Goal: Book appointment/travel/reservation

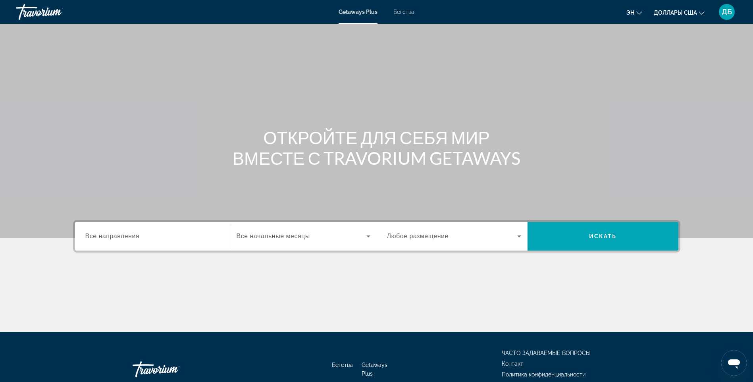
click at [166, 235] on input "Destination Все направления" at bounding box center [152, 237] width 134 height 10
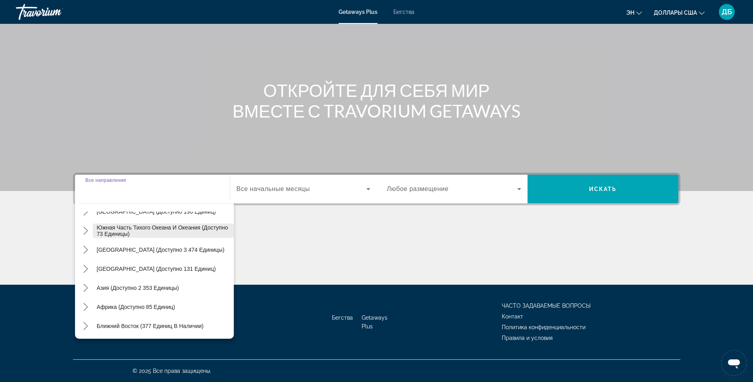
scroll to position [129, 0]
click at [142, 322] on span "Ближний Восток (377 единиц в наличии)" at bounding box center [150, 325] width 107 height 6
type input "**********"
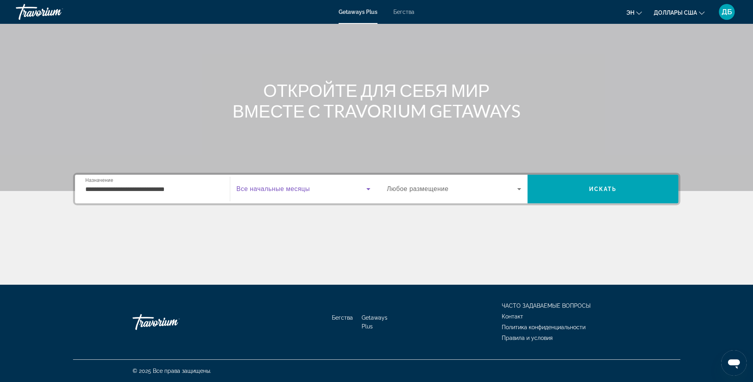
click at [370, 187] on icon "Виджет поиска" at bounding box center [369, 189] width 10 height 10
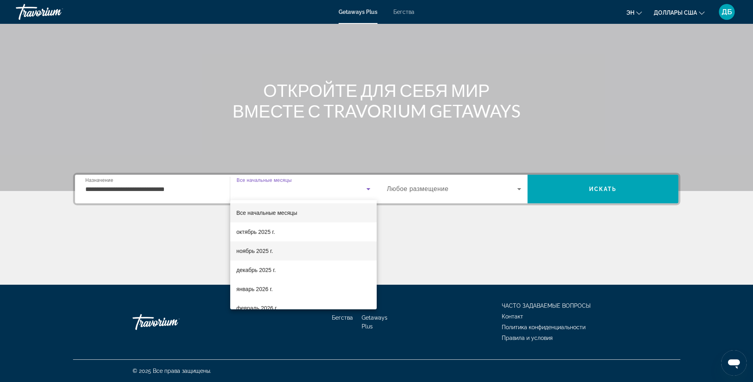
click at [264, 252] on font "ноябрь 2025 г." at bounding box center [255, 251] width 37 height 6
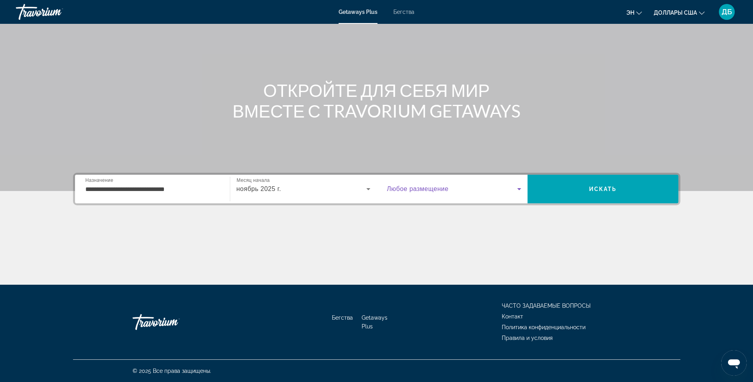
click at [517, 188] on icon "Виджет поиска" at bounding box center [520, 189] width 10 height 10
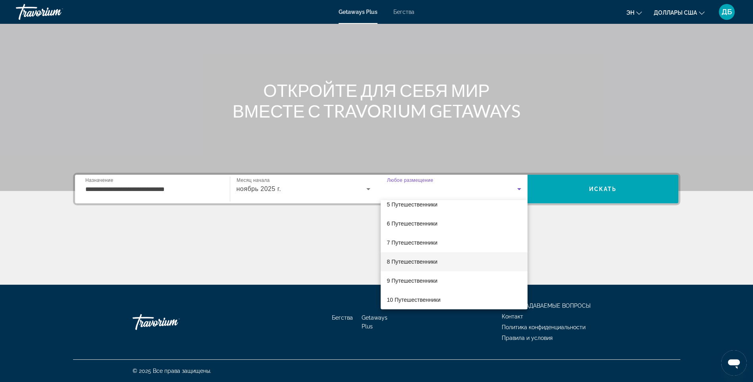
scroll to position [88, 0]
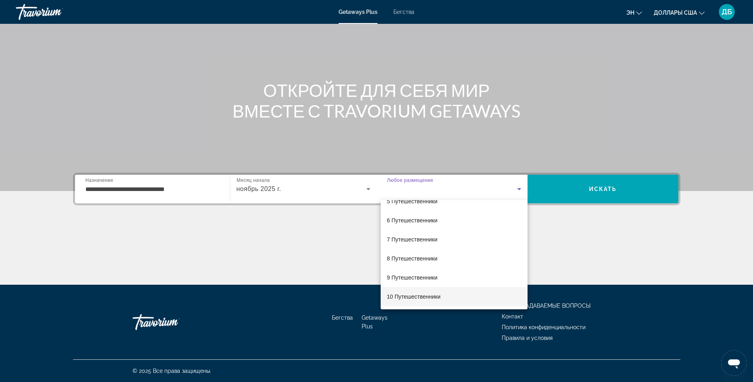
click at [409, 296] on font "10 Путешественники" at bounding box center [414, 296] width 54 height 6
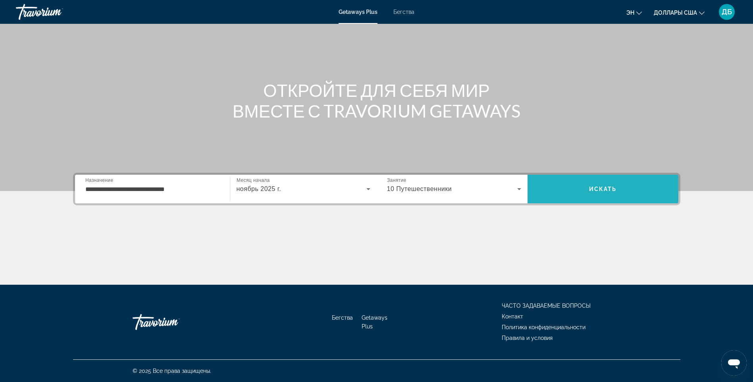
click at [623, 189] on span "Искать" at bounding box center [603, 188] width 151 height 19
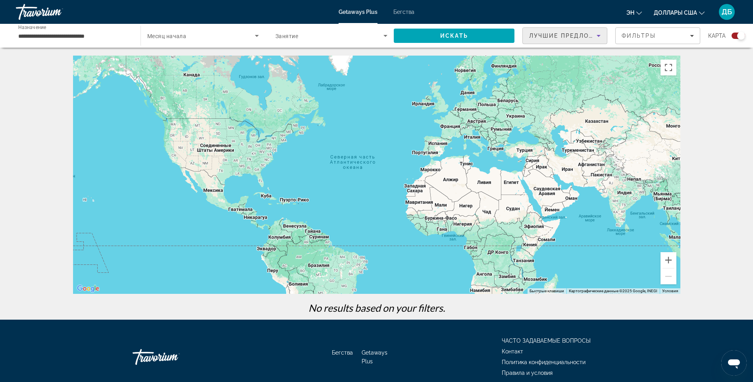
click at [598, 37] on icon "Сортировать по" at bounding box center [599, 36] width 10 height 10
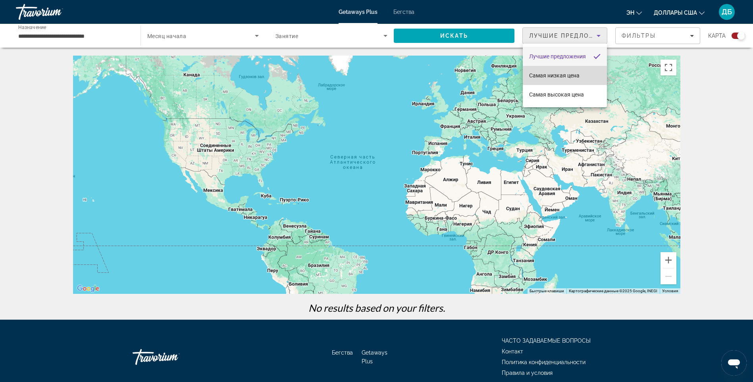
click at [576, 74] on span "Самая низкая цена" at bounding box center [554, 75] width 50 height 6
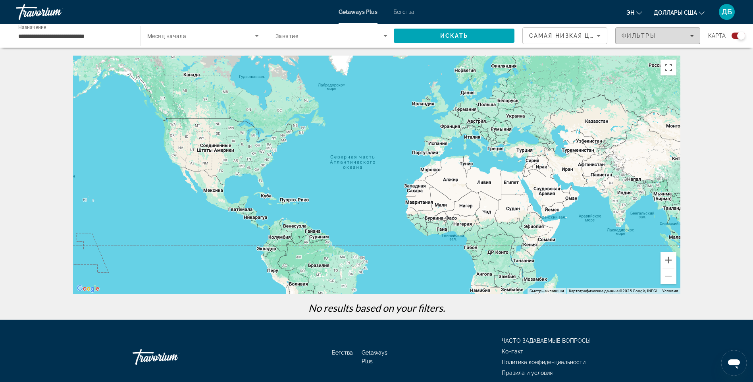
click at [683, 37] on div "Фильтры" at bounding box center [658, 36] width 72 height 6
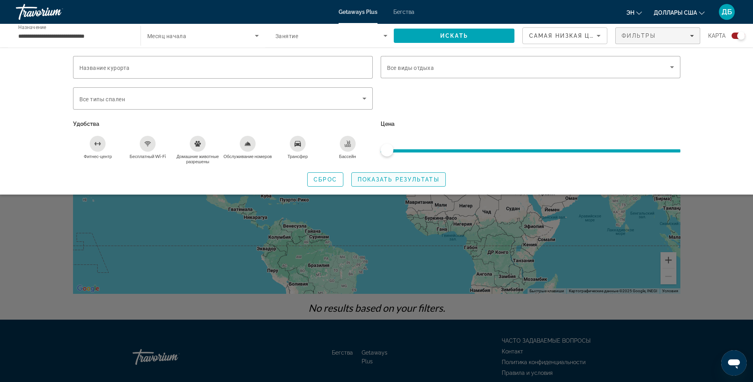
click at [380, 174] on span "Виджет поиска" at bounding box center [399, 179] width 94 height 19
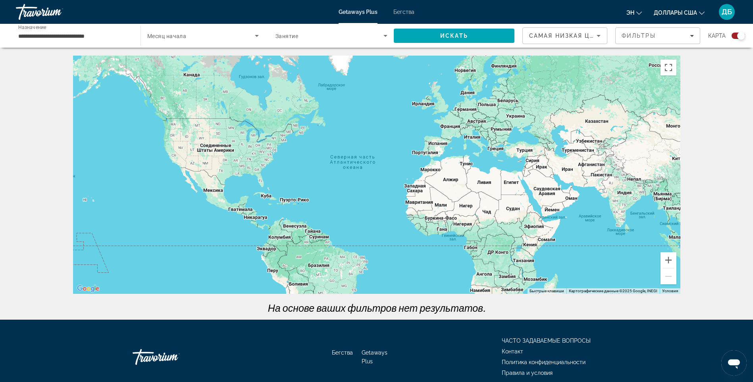
click at [600, 36] on icon "Сортировать по" at bounding box center [599, 36] width 10 height 10
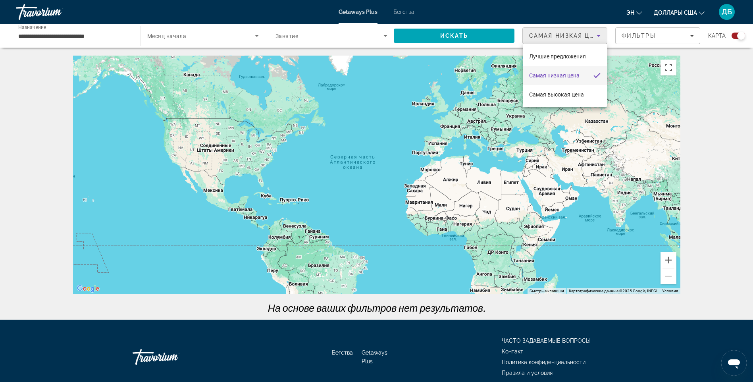
click at [641, 37] on div at bounding box center [376, 191] width 753 height 382
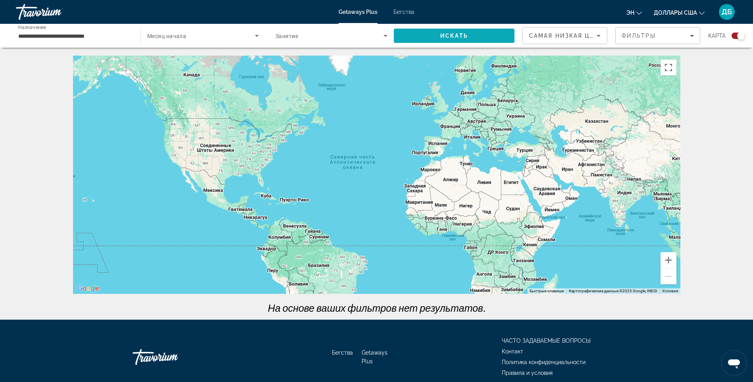
click at [475, 37] on span "Искать" at bounding box center [454, 35] width 121 height 19
click at [353, 40] on span "Виджет поиска" at bounding box center [330, 36] width 108 height 10
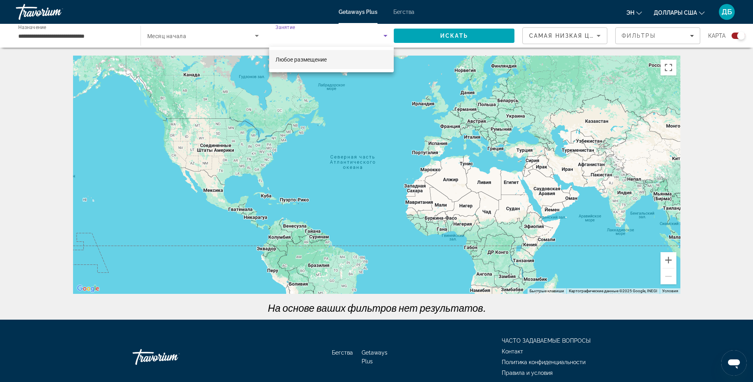
click at [330, 58] on mat-option "Любое размещение" at bounding box center [331, 59] width 125 height 19
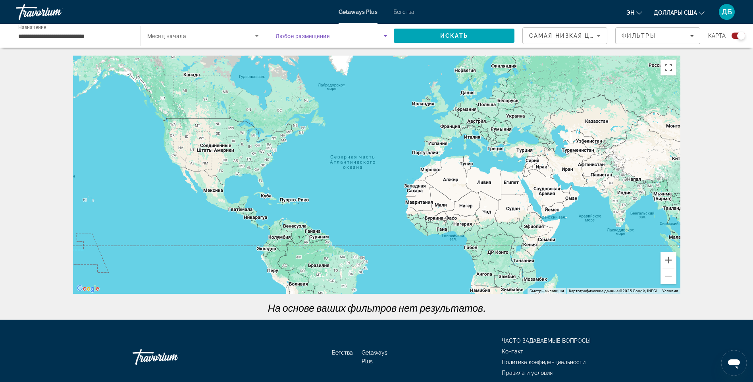
click at [332, 40] on span "Виджет поиска" at bounding box center [330, 36] width 108 height 10
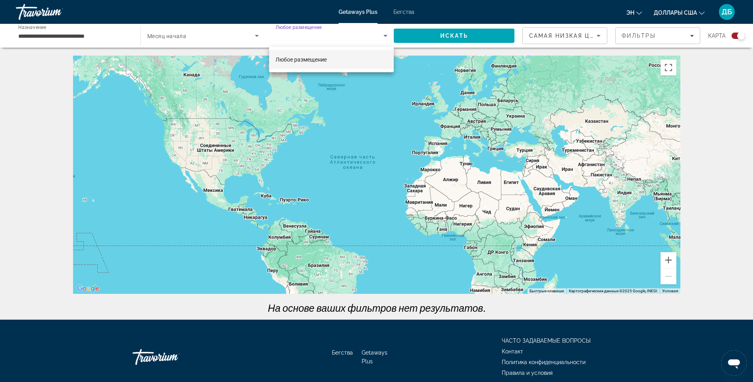
click at [384, 34] on div at bounding box center [376, 191] width 753 height 382
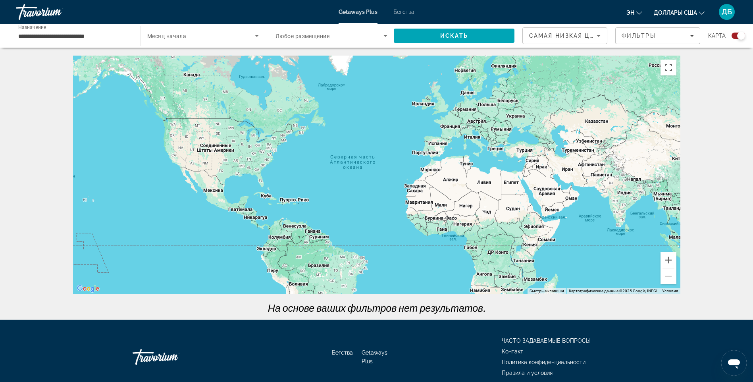
click at [384, 34] on icon "Виджет поиска" at bounding box center [386, 36] width 10 height 10
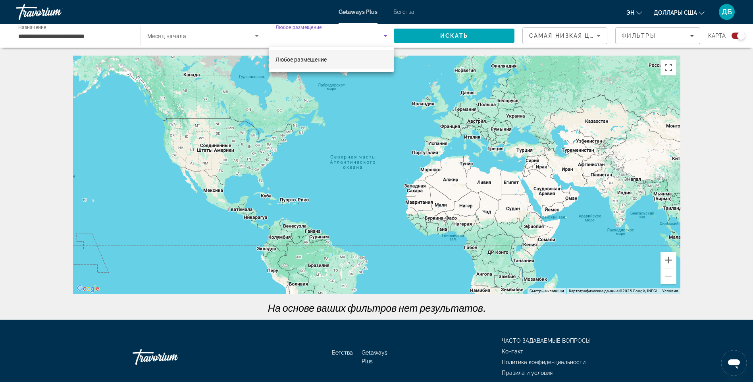
click at [384, 34] on div at bounding box center [376, 191] width 753 height 382
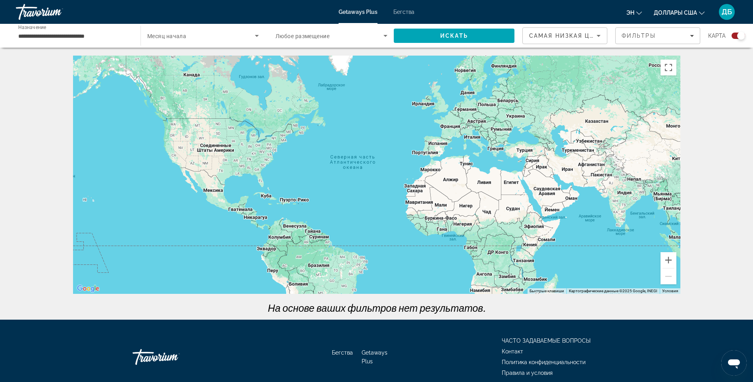
click at [258, 34] on icon "Виджет поиска" at bounding box center [257, 36] width 10 height 10
click at [199, 58] on span "Все начальные месяцы" at bounding box center [177, 59] width 61 height 6
click at [405, 7] on div "Getaways Plus Бегства эн English Español Français Italiano Português русский До…" at bounding box center [376, 12] width 753 height 21
click at [404, 11] on span "Бегства" at bounding box center [403, 12] width 21 height 6
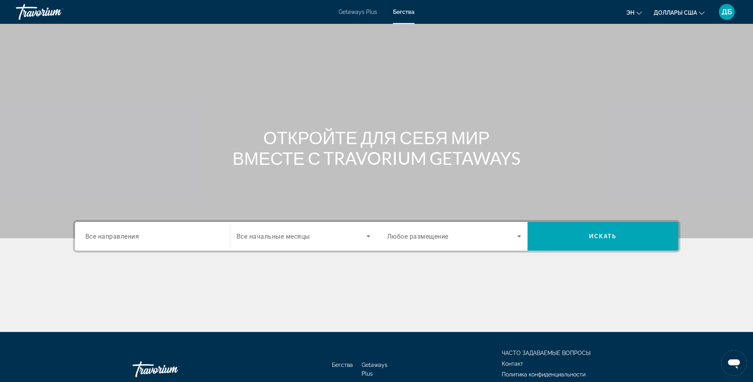
click at [451, 236] on span "Виджет поиска" at bounding box center [452, 236] width 130 height 10
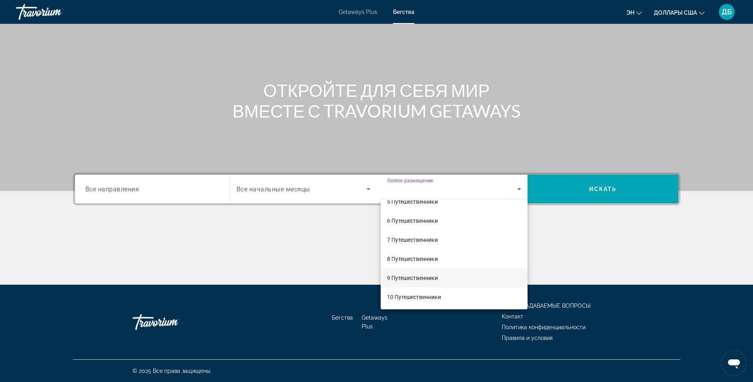
scroll to position [88, 0]
click at [398, 295] on font "10 Путешественники" at bounding box center [414, 296] width 54 height 6
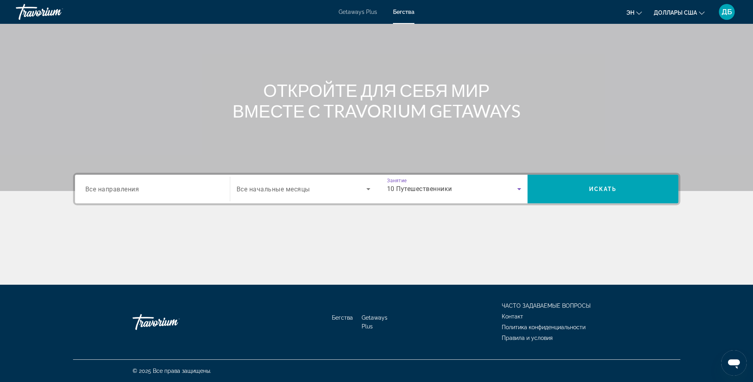
click at [367, 188] on icon "Виджет поиска" at bounding box center [368, 189] width 4 height 2
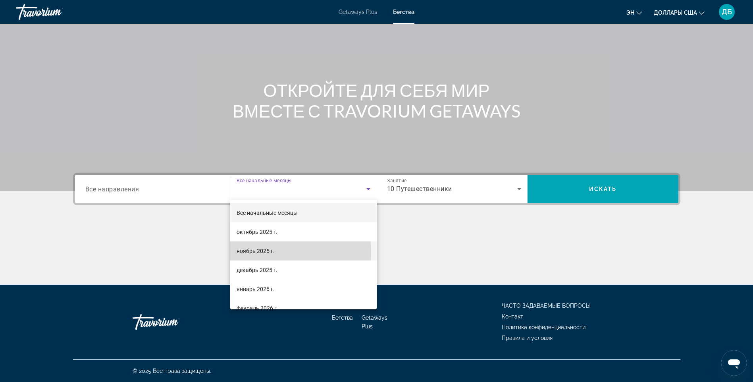
click at [255, 252] on font "ноябрь 2025 г." at bounding box center [256, 251] width 38 height 6
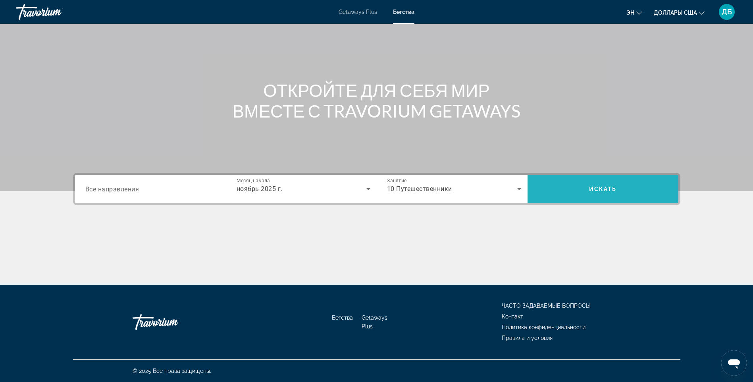
click at [627, 187] on span "Искать" at bounding box center [603, 188] width 151 height 19
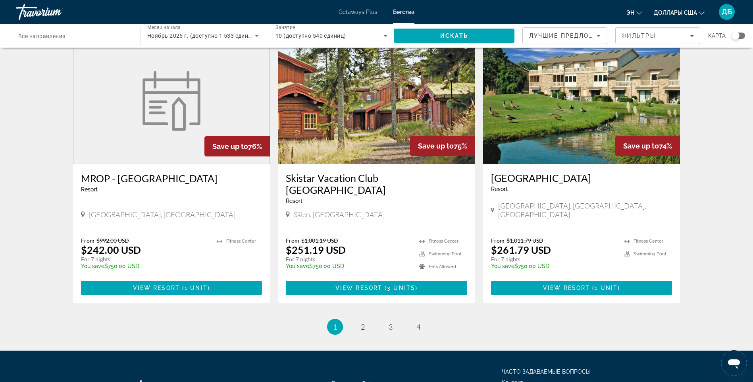
scroll to position [913, 0]
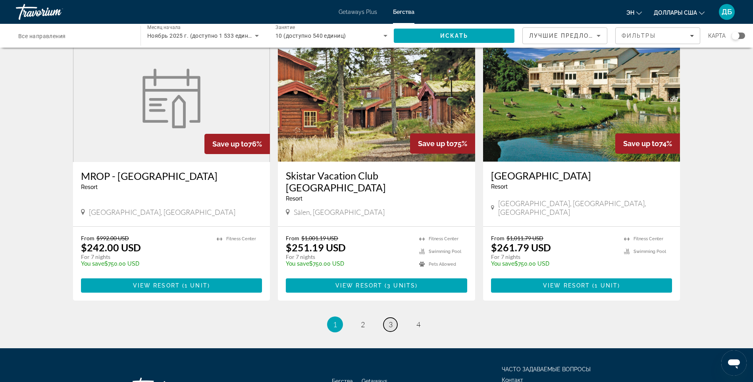
click at [389, 320] on span "3" at bounding box center [391, 324] width 4 height 9
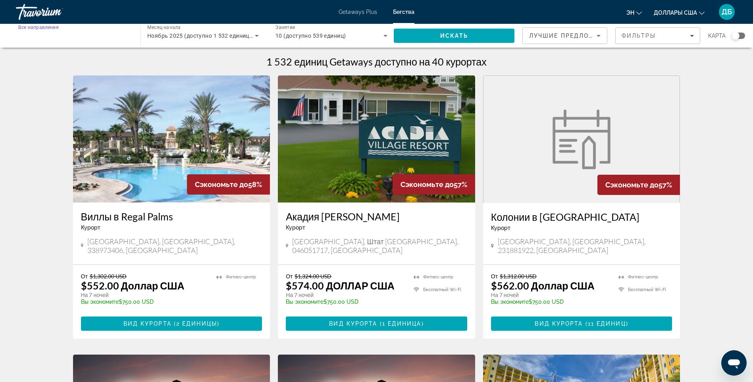
click at [93, 34] on input "Destination Все направления" at bounding box center [74, 36] width 112 height 10
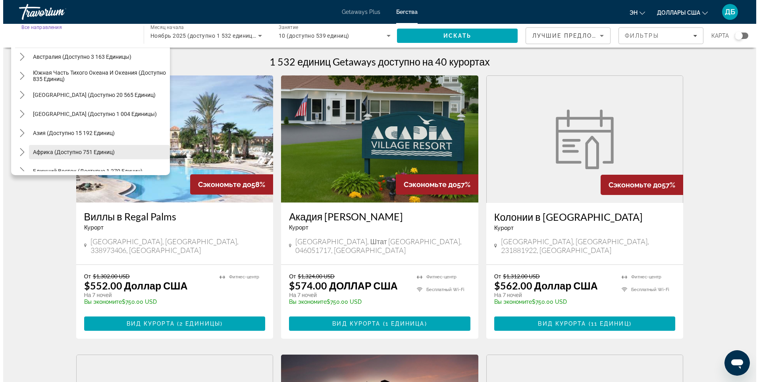
scroll to position [129, 0]
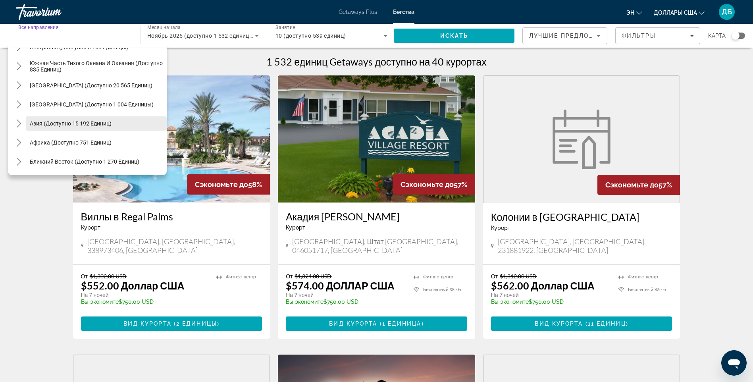
click at [70, 125] on span "Азия (доступно 15 192 единиц)" at bounding box center [71, 123] width 82 height 6
type input "**********"
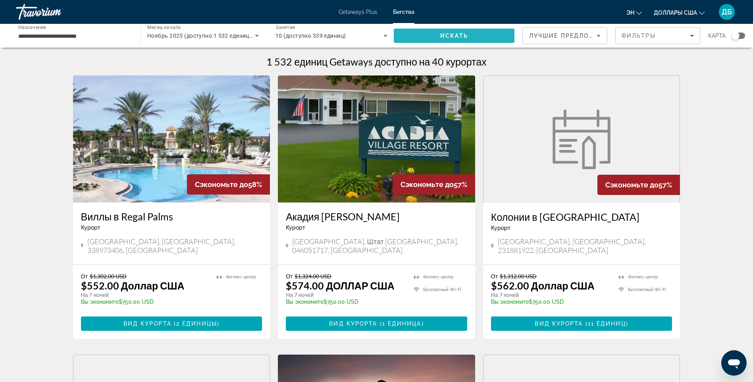
click at [454, 37] on span "Искать" at bounding box center [454, 36] width 28 height 6
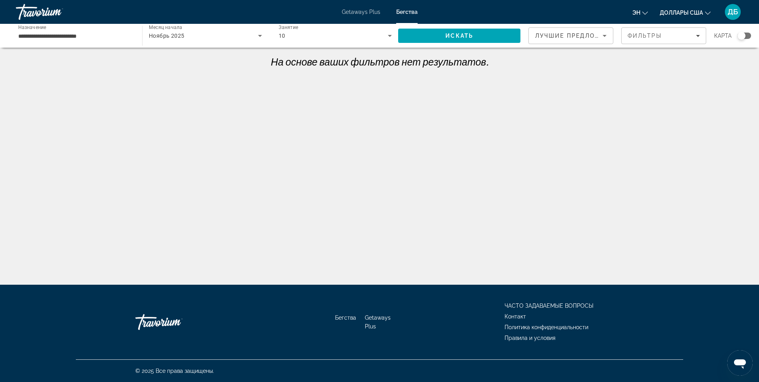
click at [260, 38] on icon "Виджет поиска" at bounding box center [260, 36] width 10 height 10
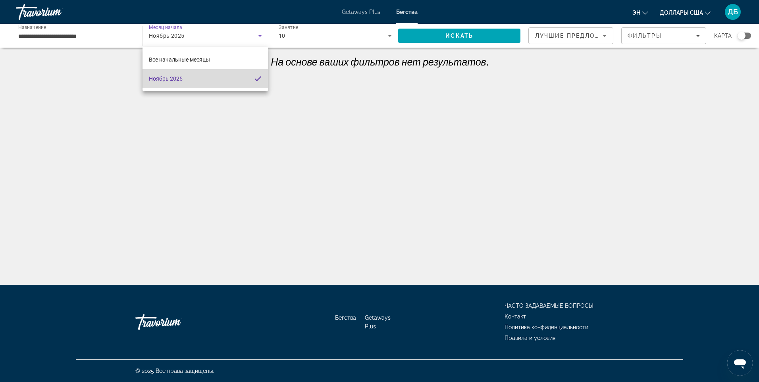
click at [194, 76] on mat-option "Ноябрь 2025" at bounding box center [206, 78] width 126 height 19
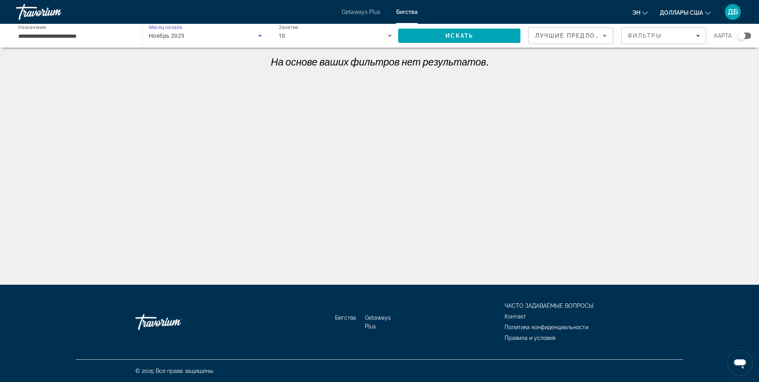
click at [300, 35] on div "10" at bounding box center [334, 36] width 110 height 10
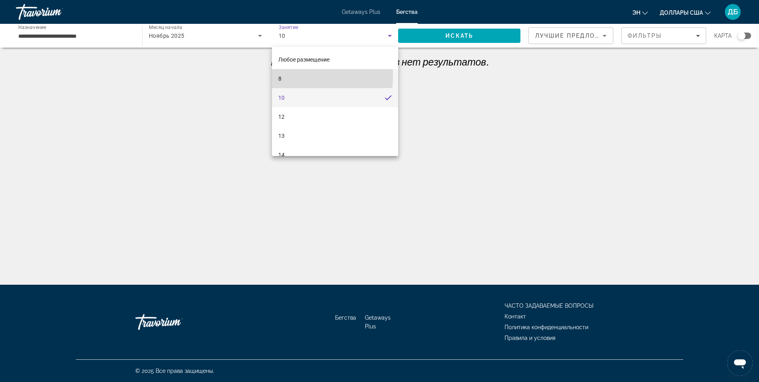
click at [285, 76] on mat-option "8" at bounding box center [335, 78] width 126 height 19
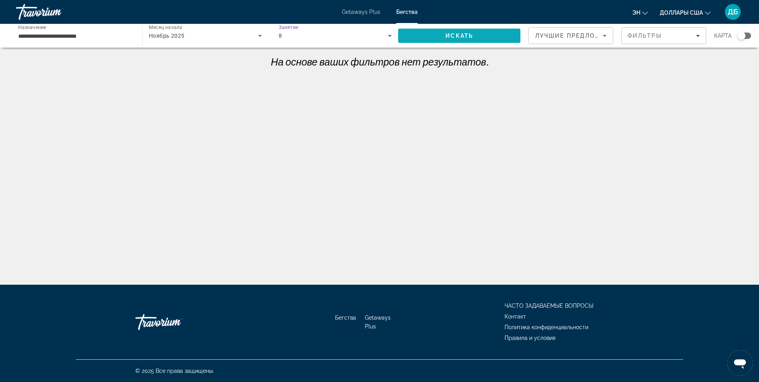
click at [445, 30] on span "Искать" at bounding box center [459, 35] width 122 height 19
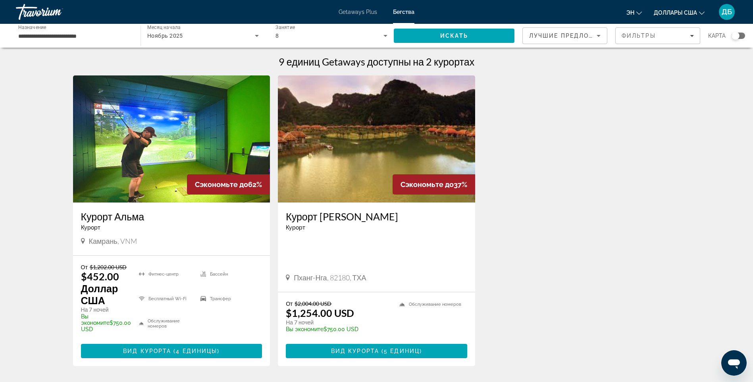
click at [376, 135] on img "Основное содержание" at bounding box center [376, 138] width 197 height 127
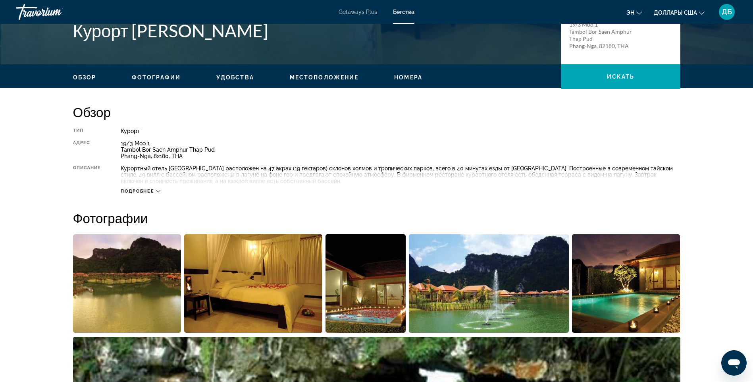
scroll to position [199, 0]
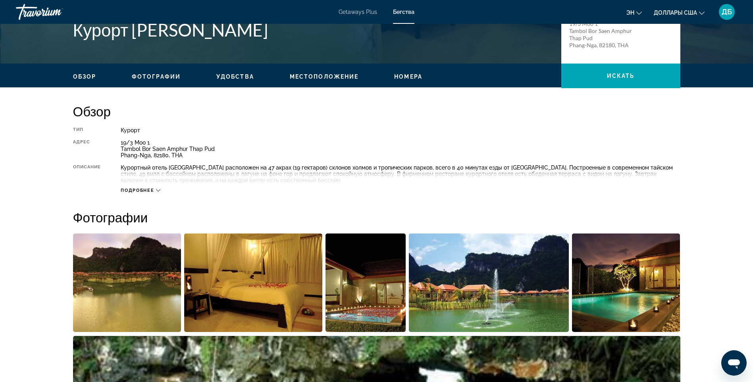
click at [156, 191] on icon "Основное содержание" at bounding box center [158, 190] width 4 height 4
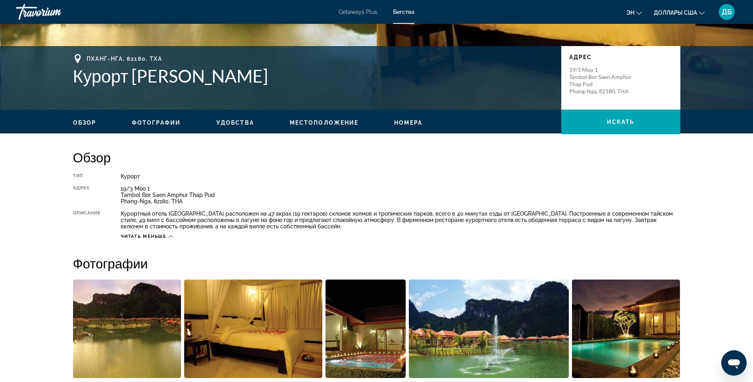
scroll to position [159, 0]
